Goal: Transaction & Acquisition: Purchase product/service

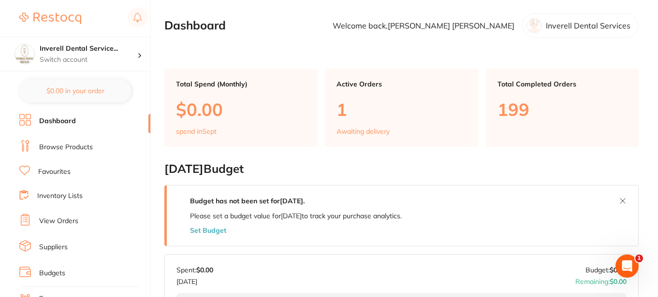
click at [62, 145] on link "Browse Products" at bounding box center [66, 148] width 54 height 10
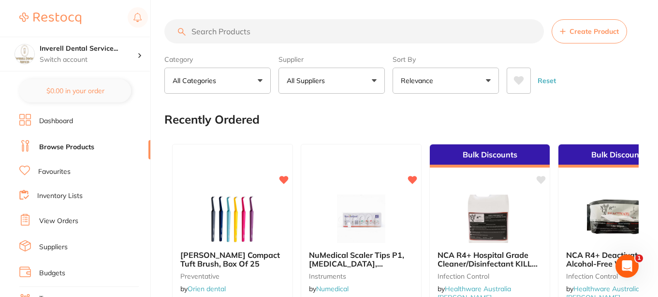
click at [216, 30] on input "search" at bounding box center [353, 31] width 379 height 24
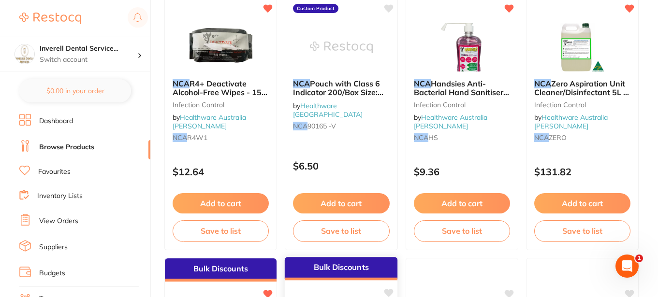
scroll to position [348, 0]
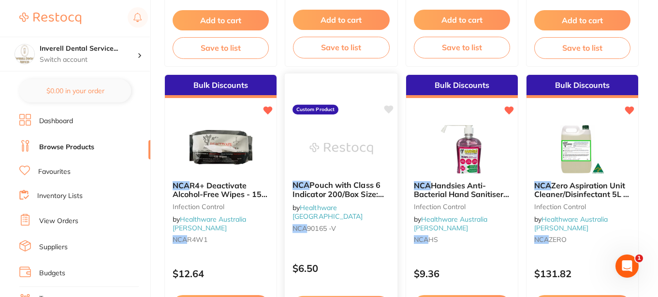
type input "NCA"
click at [352, 188] on span "Pouch with Class 6 Indicator 200/Box Size: 90mm x 165mm" at bounding box center [337, 194] width 91 height 28
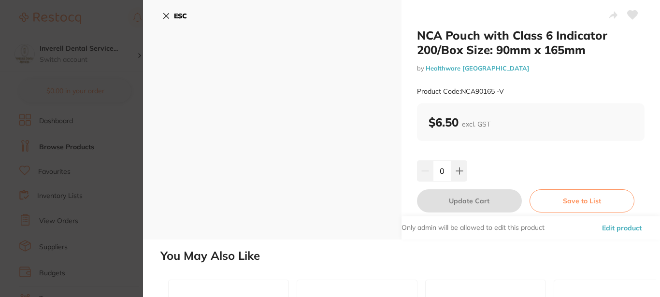
click at [165, 17] on icon at bounding box center [166, 16] width 5 height 5
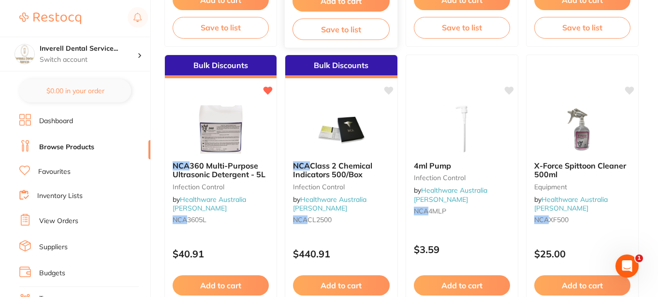
scroll to position [677, 0]
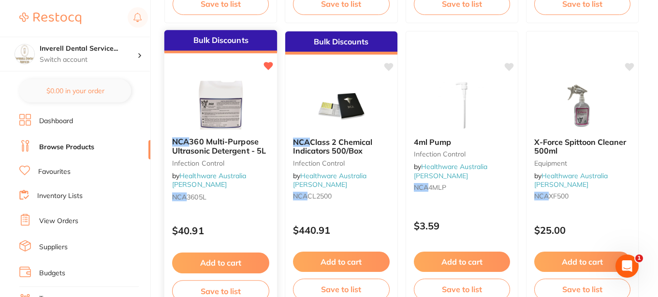
click at [250, 261] on button "Add to cart" at bounding box center [220, 263] width 97 height 21
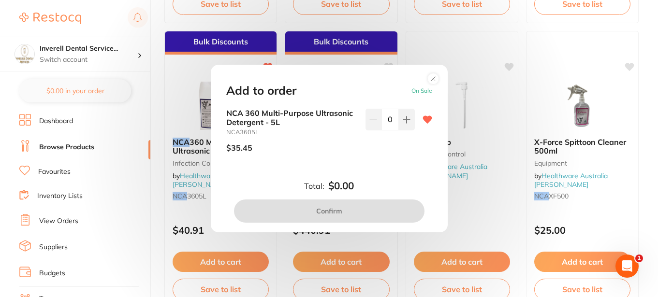
scroll to position [0, 0]
click at [403, 118] on icon at bounding box center [407, 120] width 8 height 8
type input "1"
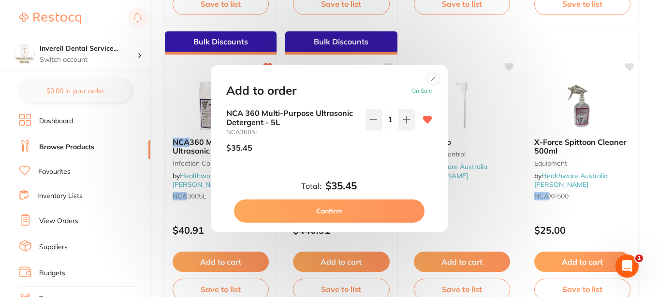
click at [352, 210] on button "Confirm" at bounding box center [329, 211] width 190 height 23
checkbox input "false"
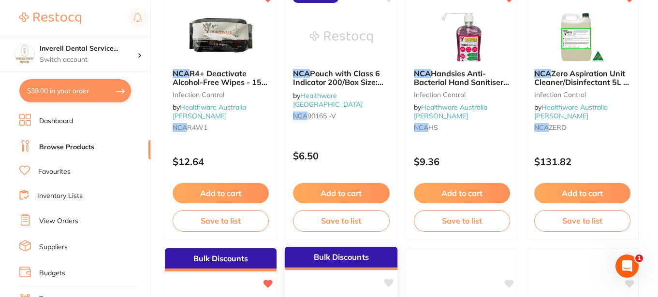
scroll to position [435, 0]
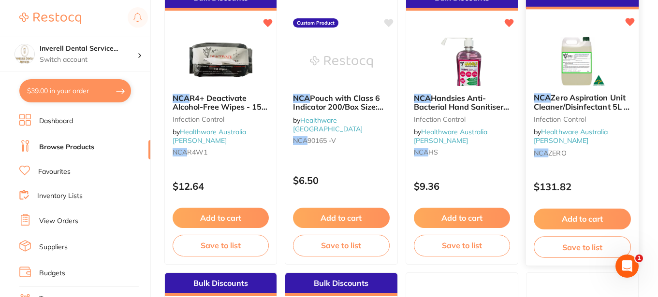
click at [590, 220] on button "Add to cart" at bounding box center [582, 219] width 97 height 21
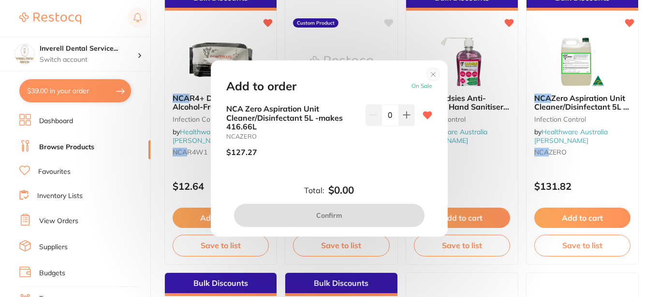
drag, startPoint x: 403, startPoint y: 117, endPoint x: 412, endPoint y: 166, distance: 49.1
click at [403, 118] on icon at bounding box center [407, 115] width 8 height 8
type input "1"
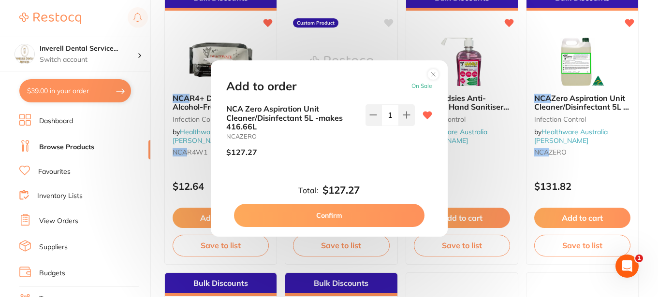
scroll to position [0, 0]
click at [388, 221] on button "Confirm" at bounding box center [329, 215] width 190 height 23
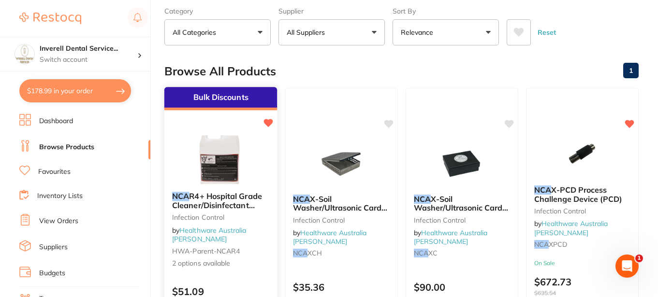
scroll to position [97, 0]
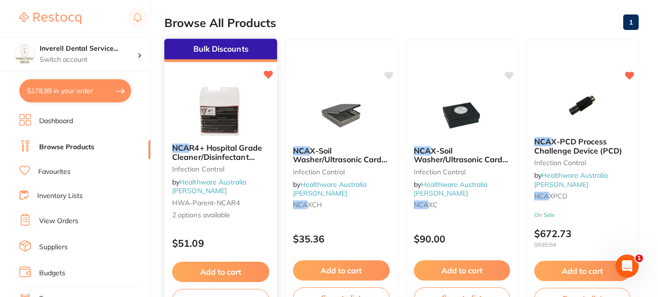
click at [240, 270] on button "Add to cart" at bounding box center [220, 272] width 97 height 21
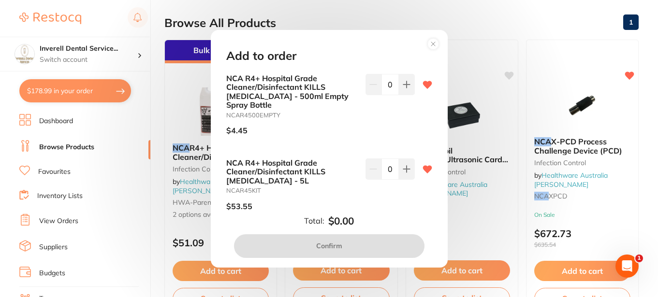
scroll to position [0, 0]
click at [407, 165] on icon at bounding box center [407, 169] width 8 height 8
type input "1"
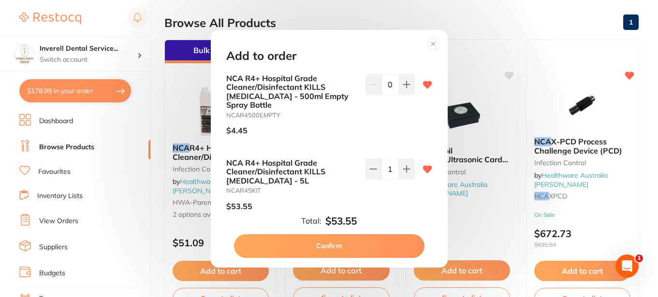
click at [378, 242] on button "Confirm" at bounding box center [329, 245] width 190 height 23
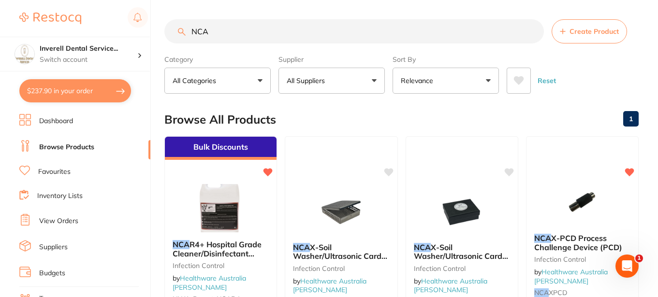
click at [531, 31] on input "NCA" at bounding box center [353, 31] width 379 height 24
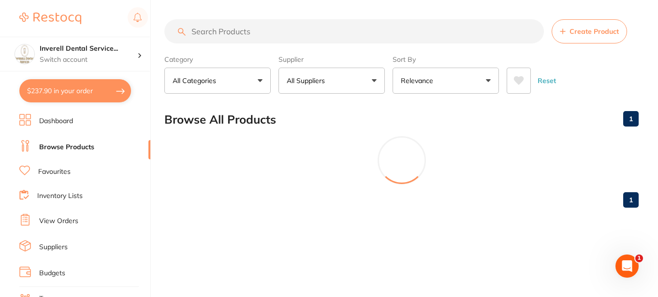
click at [193, 28] on input "search" at bounding box center [353, 31] width 379 height 24
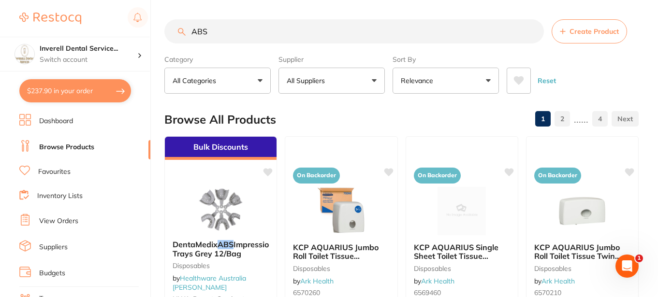
type input "ABS"
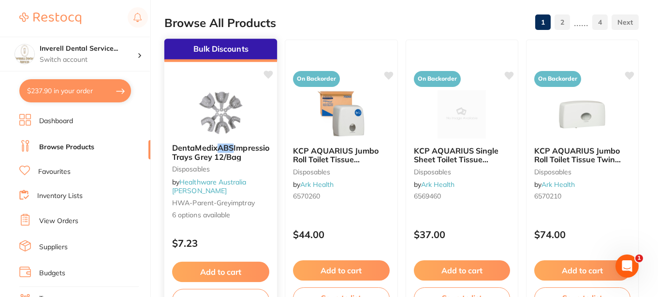
click at [205, 150] on span "DentaMedix" at bounding box center [194, 148] width 45 height 10
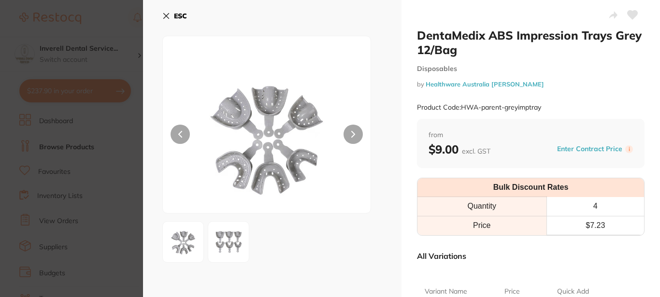
click at [166, 14] on icon at bounding box center [166, 16] width 8 height 8
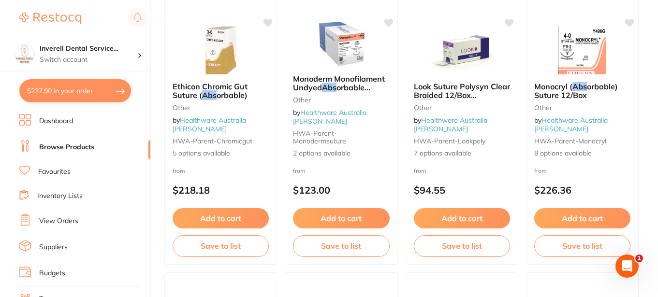
scroll to position [1595, 0]
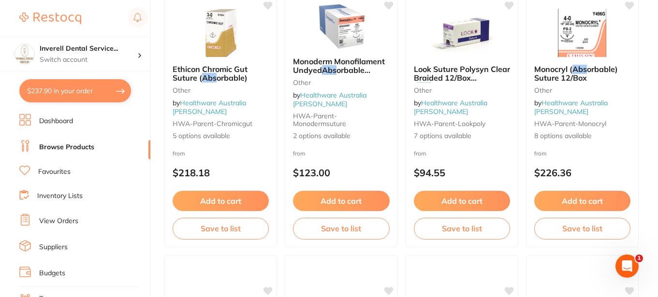
click at [48, 171] on link "Favourites" at bounding box center [54, 172] width 32 height 10
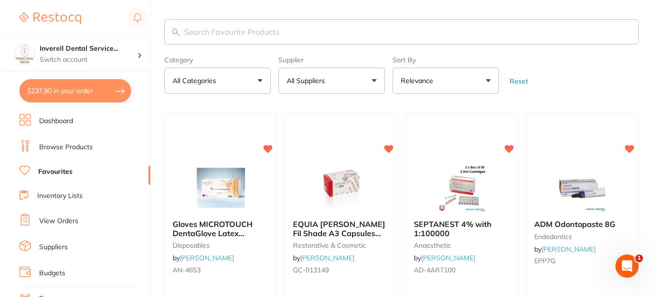
click at [201, 29] on input "search" at bounding box center [401, 31] width 474 height 25
click at [186, 33] on input "search" at bounding box center [401, 31] width 474 height 25
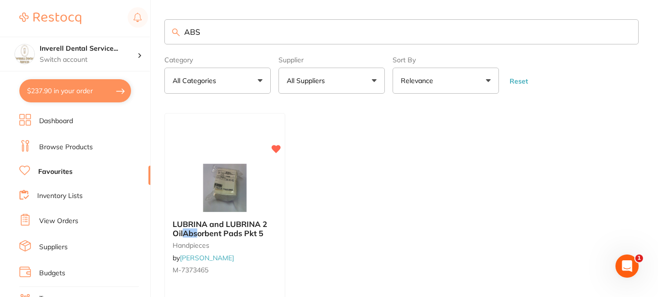
type input "ABS"
click at [68, 147] on link "Browse Products" at bounding box center [66, 148] width 54 height 10
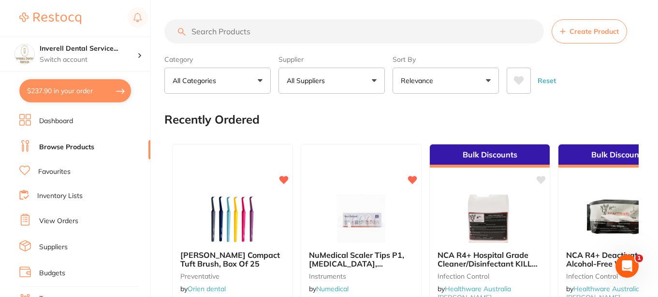
click at [199, 31] on input "search" at bounding box center [353, 31] width 379 height 24
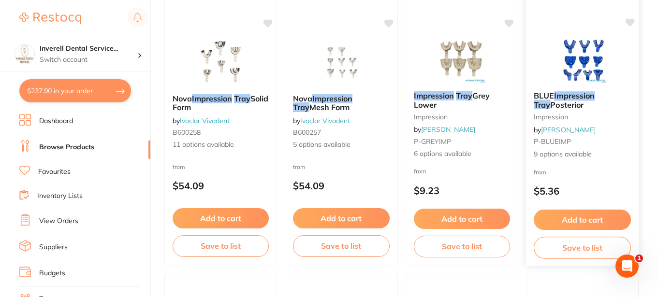
scroll to position [387, 0]
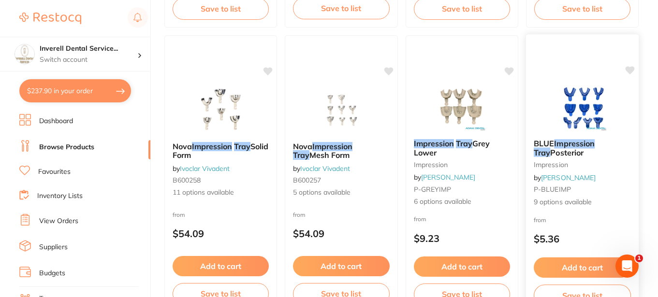
type input "ABS Impression Tray"
click at [587, 103] on img at bounding box center [582, 107] width 63 height 49
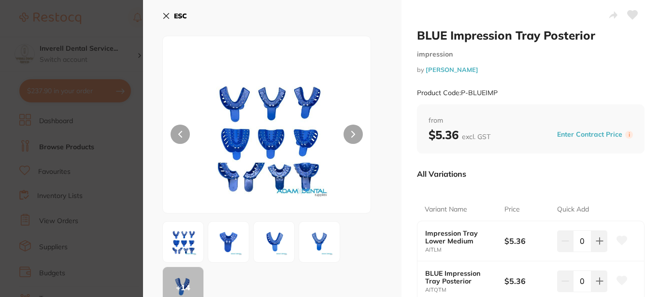
click at [167, 15] on icon at bounding box center [166, 16] width 5 height 5
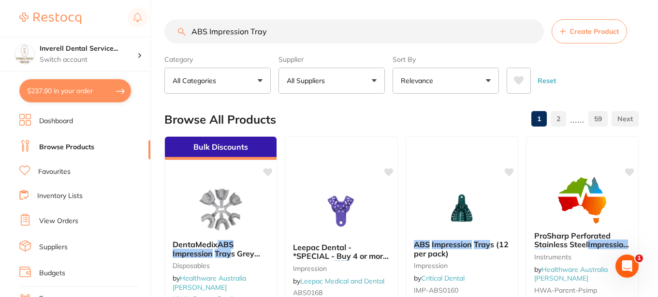
click at [373, 79] on button "All Suppliers" at bounding box center [331, 81] width 106 height 26
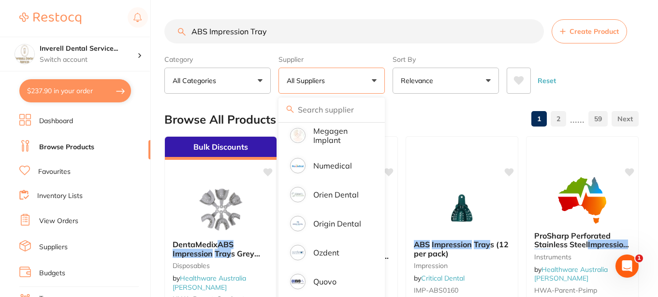
scroll to position [773, 0]
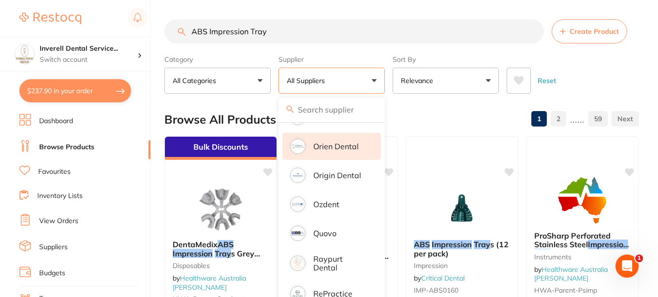
click at [344, 151] on p "Orien dental" at bounding box center [335, 146] width 45 height 9
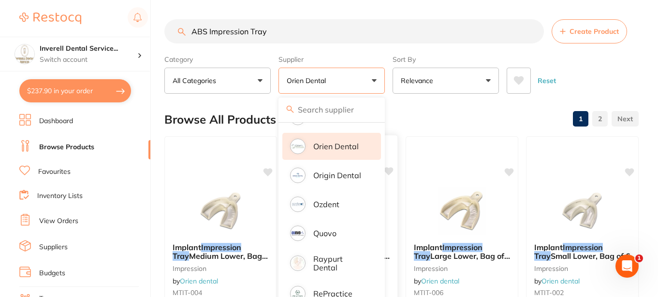
click at [441, 128] on div "Browse All Products 1 2" at bounding box center [401, 119] width 474 height 32
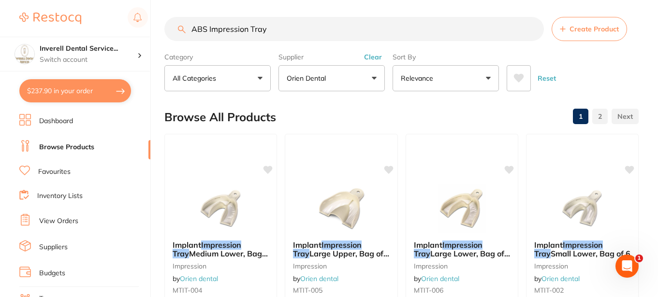
scroll to position [0, 0]
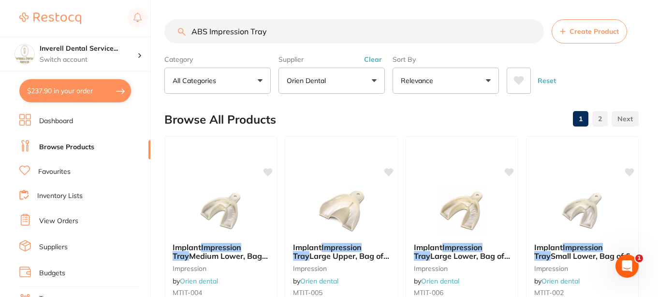
click at [377, 60] on button "Clear" at bounding box center [373, 59] width 24 height 9
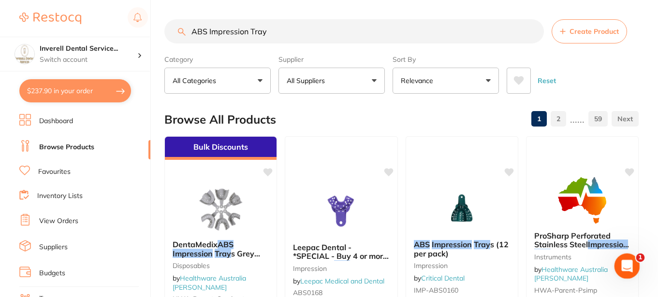
click at [633, 269] on div "Open Intercom Messenger" at bounding box center [626, 265] width 32 height 32
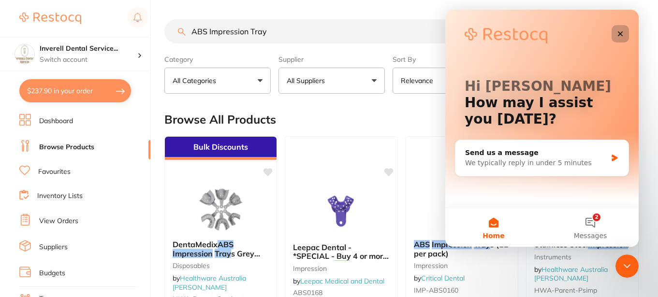
click at [620, 34] on icon "Close" at bounding box center [620, 33] width 5 height 5
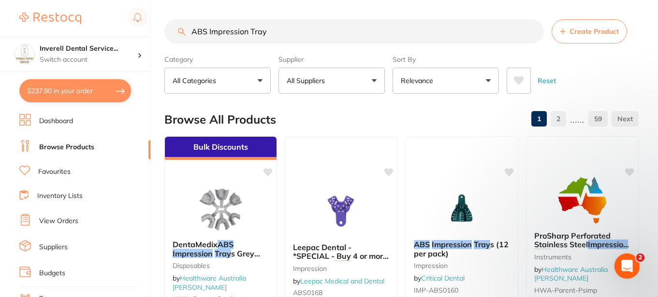
click at [629, 259] on div "Open Intercom Messenger" at bounding box center [626, 265] width 32 height 32
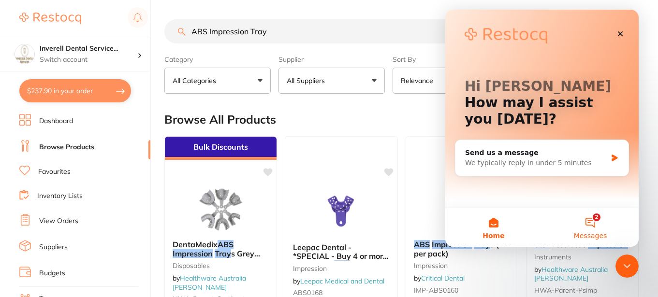
click at [588, 221] on button "2 Messages" at bounding box center [590, 227] width 97 height 39
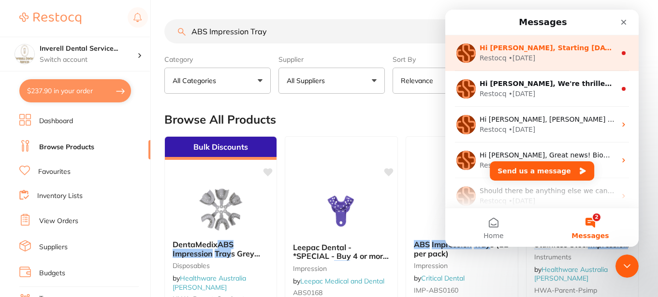
click at [576, 53] on div "Hi Dave, Starting 11 August, we’re making some updates to our product offerings…" at bounding box center [548, 48] width 136 height 10
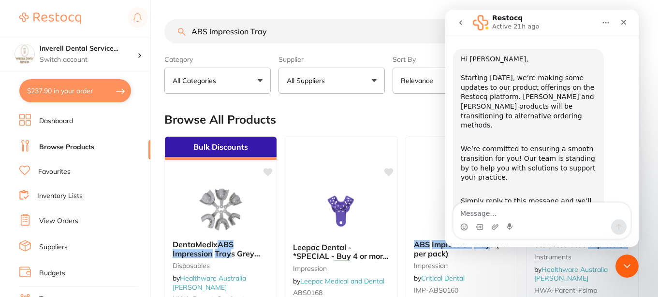
scroll to position [65, 0]
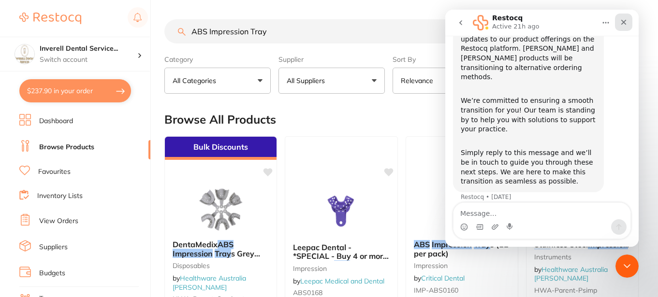
click at [626, 20] on icon "Close" at bounding box center [624, 22] width 8 height 8
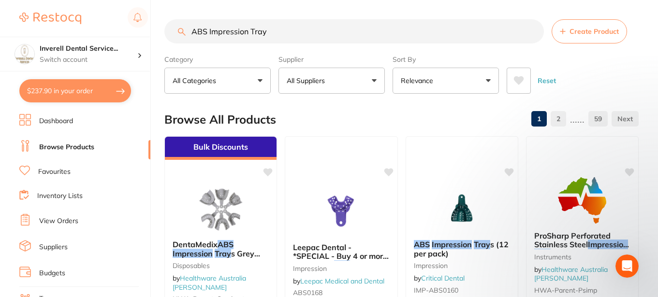
scroll to position [0, 0]
click at [622, 262] on icon "Open Intercom Messenger" at bounding box center [626, 265] width 16 height 16
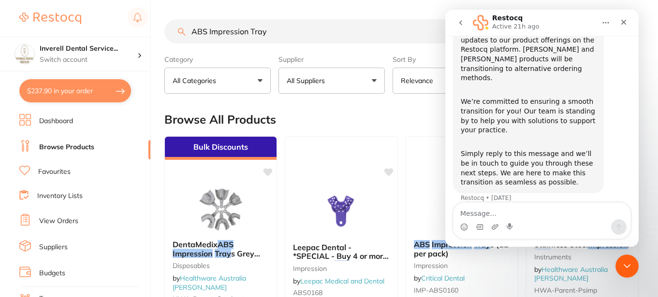
scroll to position [65, 0]
click at [461, 22] on icon "go back" at bounding box center [460, 22] width 3 height 5
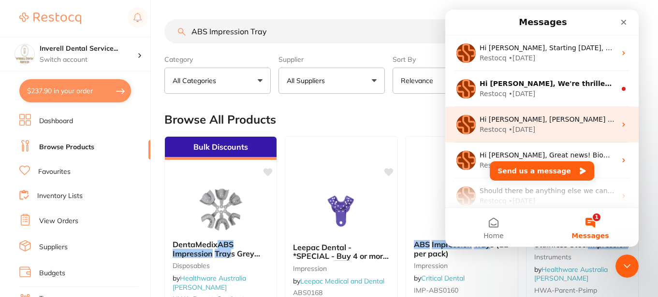
scroll to position [0, 0]
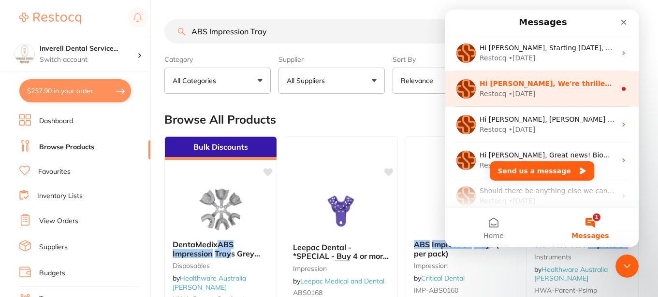
click at [570, 90] on div "Restocq • 5w ago" at bounding box center [548, 94] width 136 height 10
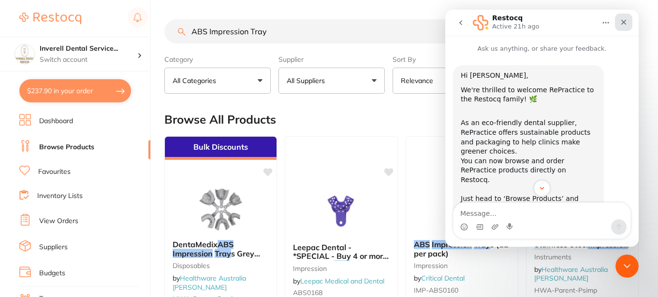
click at [624, 24] on icon "Close" at bounding box center [624, 22] width 8 height 8
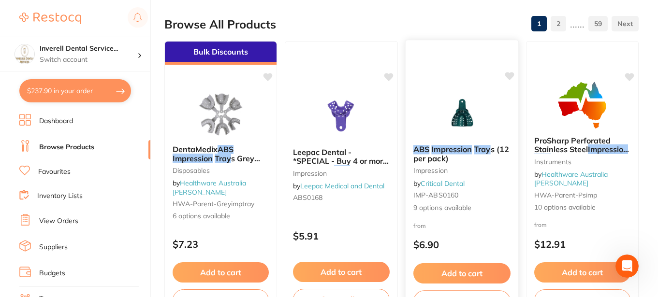
scroll to position [97, 0]
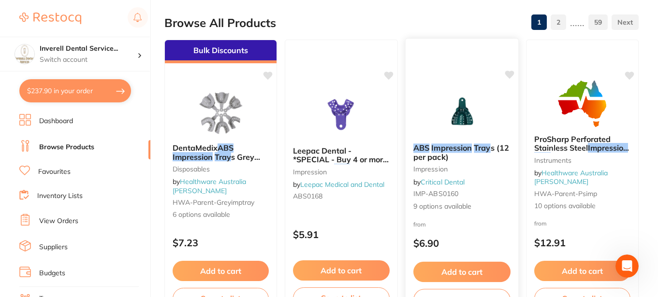
click at [462, 144] on em "Impression" at bounding box center [451, 148] width 41 height 10
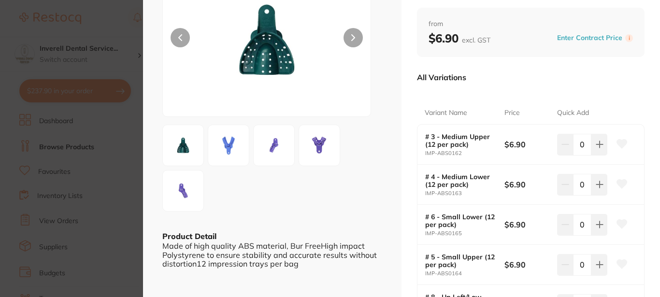
scroll to position [145, 0]
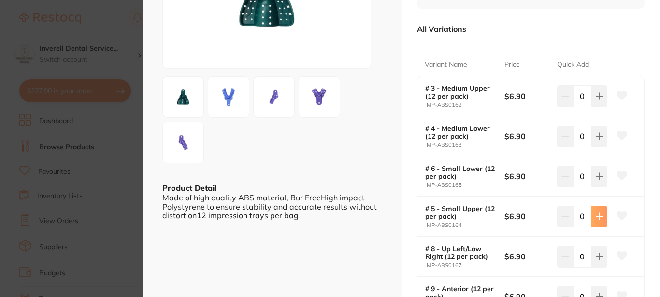
click at [599, 217] on icon at bounding box center [599, 217] width 6 height 6
type input "1"
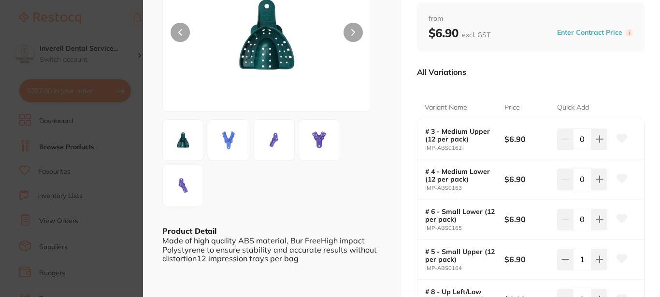
scroll to position [97, 0]
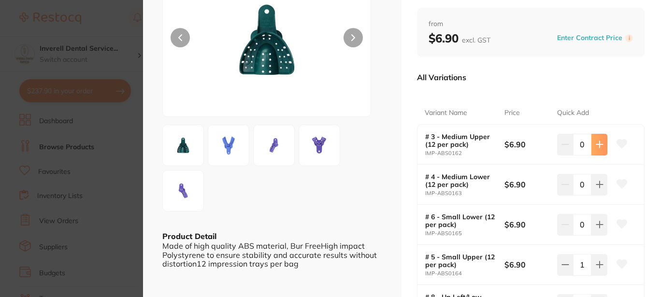
click at [596, 142] on icon at bounding box center [600, 145] width 8 height 8
type input "1"
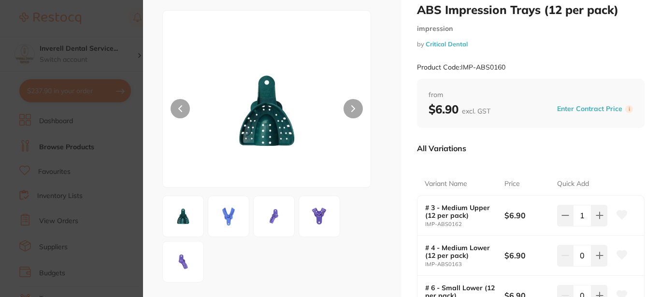
scroll to position [0, 0]
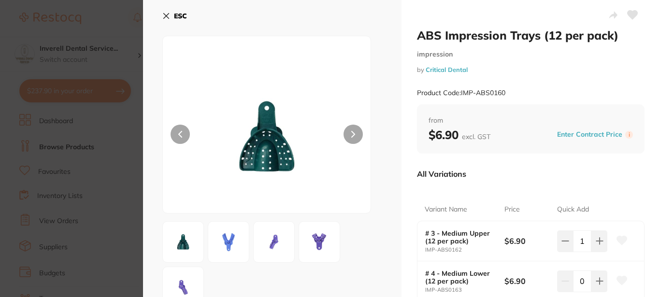
click at [166, 15] on icon at bounding box center [166, 16] width 8 height 8
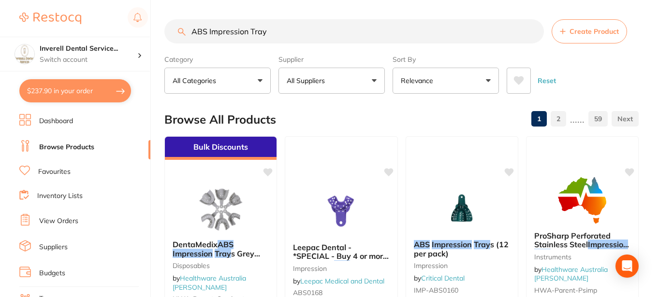
drag, startPoint x: 533, startPoint y: 30, endPoint x: 522, endPoint y: 36, distance: 12.8
click at [532, 30] on input "ABS Impression Tray" at bounding box center [353, 31] width 379 height 24
click at [195, 30] on input "search" at bounding box center [353, 31] width 379 height 24
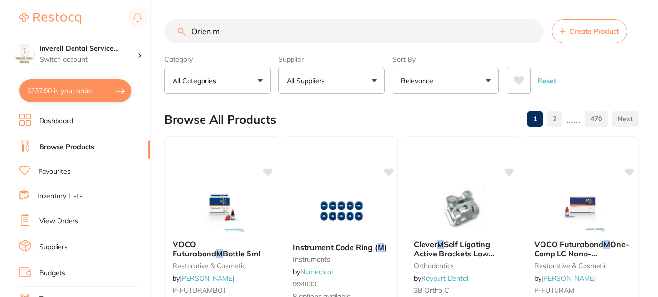
drag, startPoint x: 231, startPoint y: 31, endPoint x: 176, endPoint y: 31, distance: 54.1
click at [206, 35] on input "Orien m" at bounding box center [353, 31] width 379 height 24
type input "O"
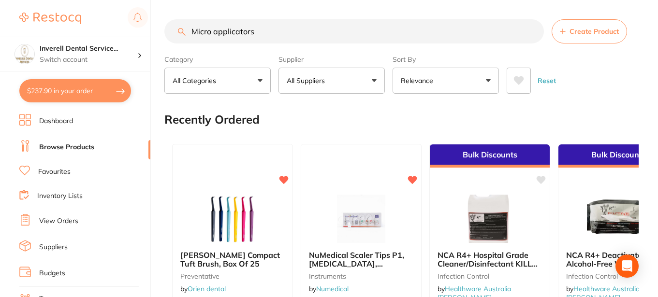
type input "Micro applicators"
click at [372, 80] on button "All Suppliers" at bounding box center [331, 81] width 106 height 26
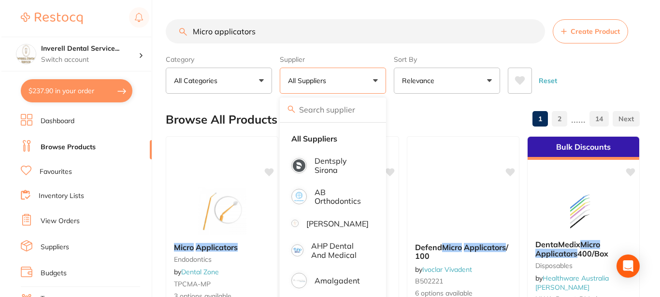
scroll to position [628, 0]
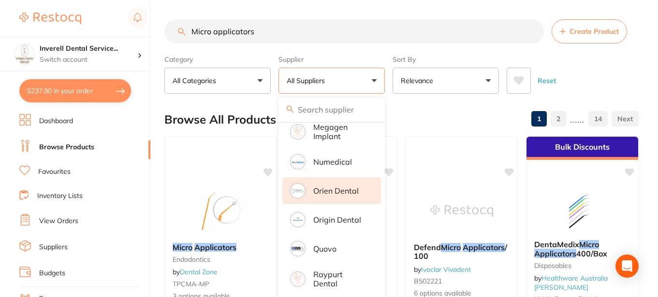
click at [339, 195] on p "Orien dental" at bounding box center [335, 191] width 45 height 9
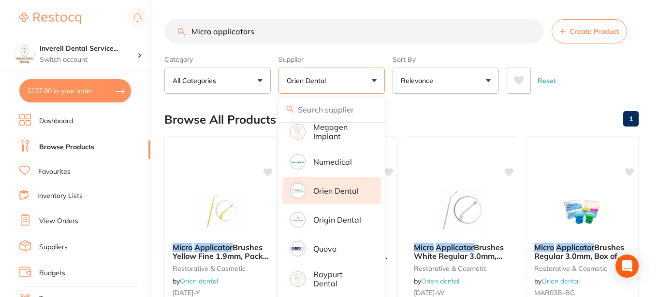
click at [255, 142] on div at bounding box center [221, 149] width 112 height 24
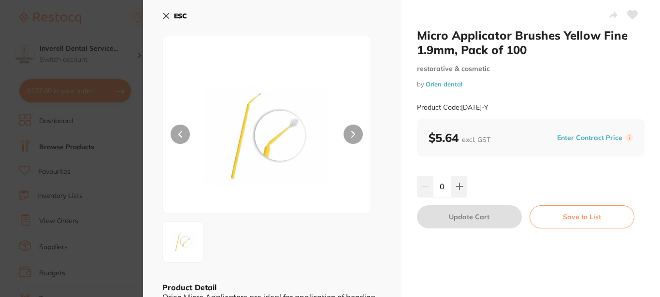
click at [165, 16] on icon at bounding box center [166, 16] width 5 height 5
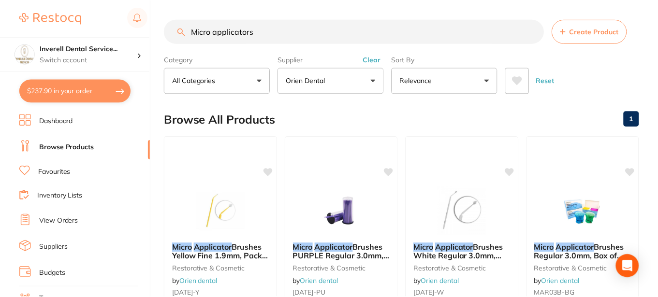
scroll to position [1, 0]
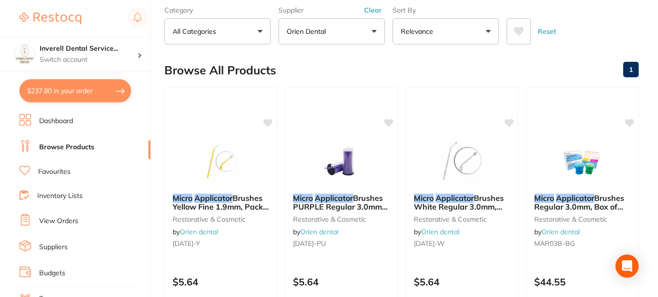
click at [376, 30] on button "Orien dental" at bounding box center [331, 31] width 106 height 26
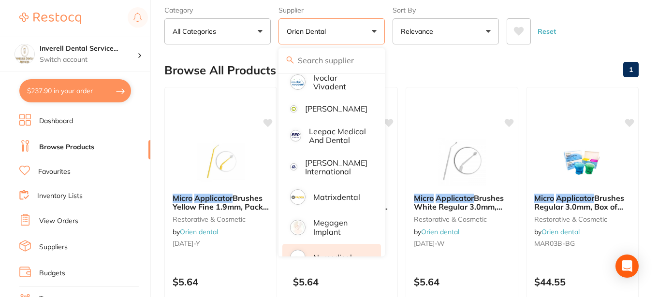
scroll to position [532, 0]
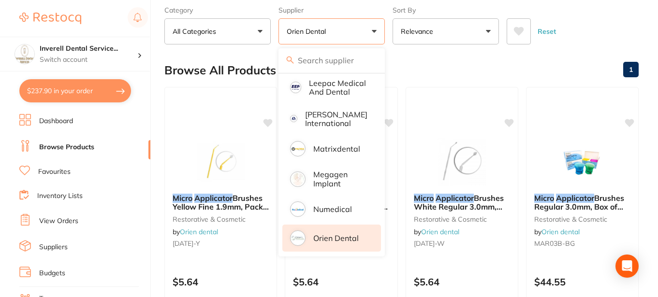
click at [374, 30] on button "Orien dental" at bounding box center [331, 31] width 106 height 26
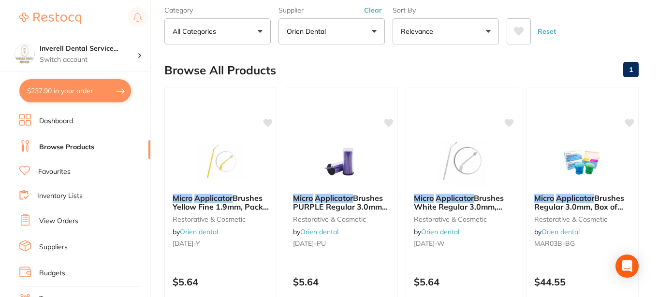
click at [371, 11] on button "Clear" at bounding box center [373, 10] width 24 height 9
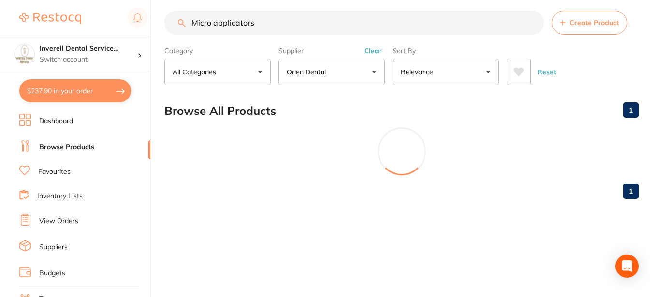
scroll to position [9, 0]
